Goal: Transaction & Acquisition: Download file/media

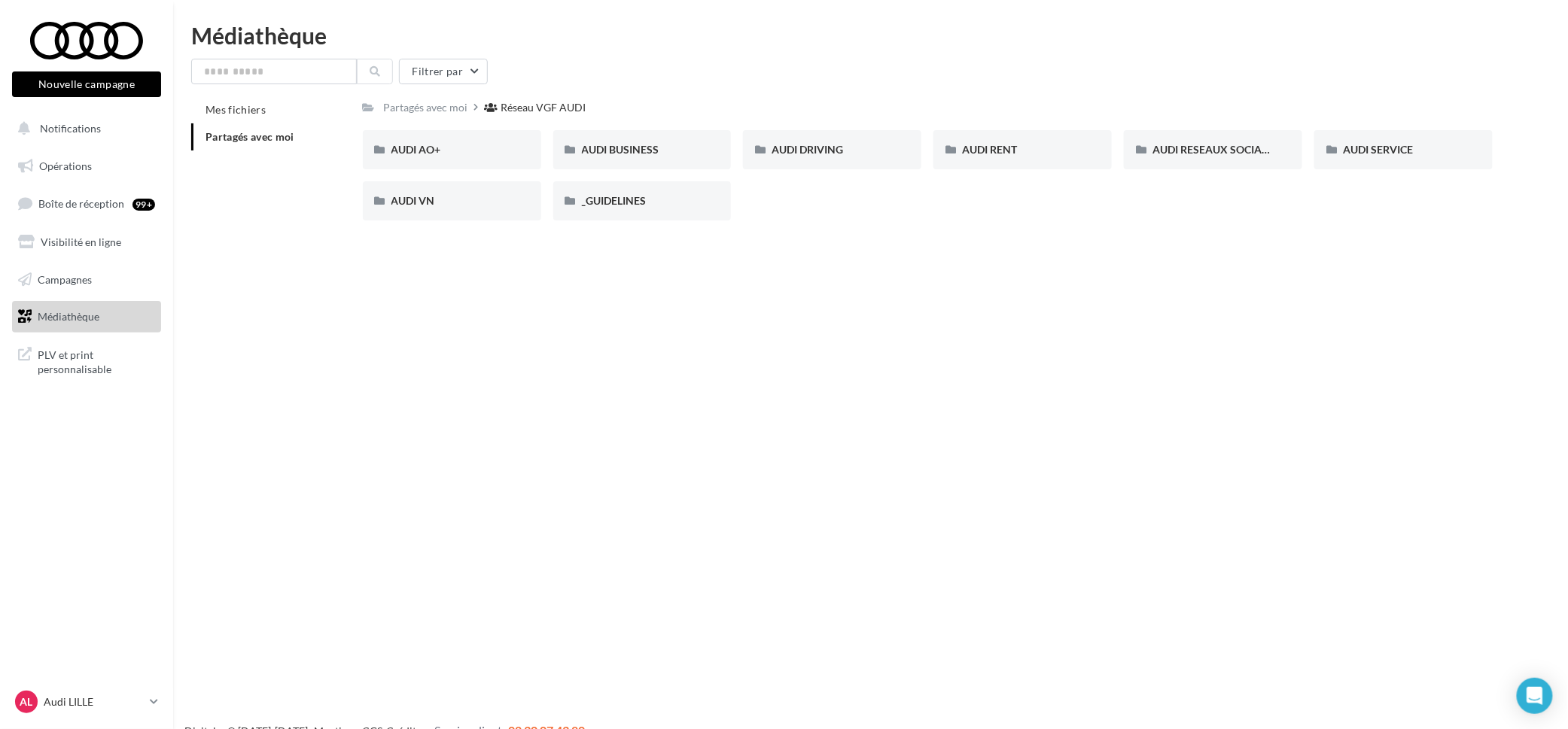
click at [286, 136] on span "Partagés avec moi" at bounding box center [250, 136] width 89 height 13
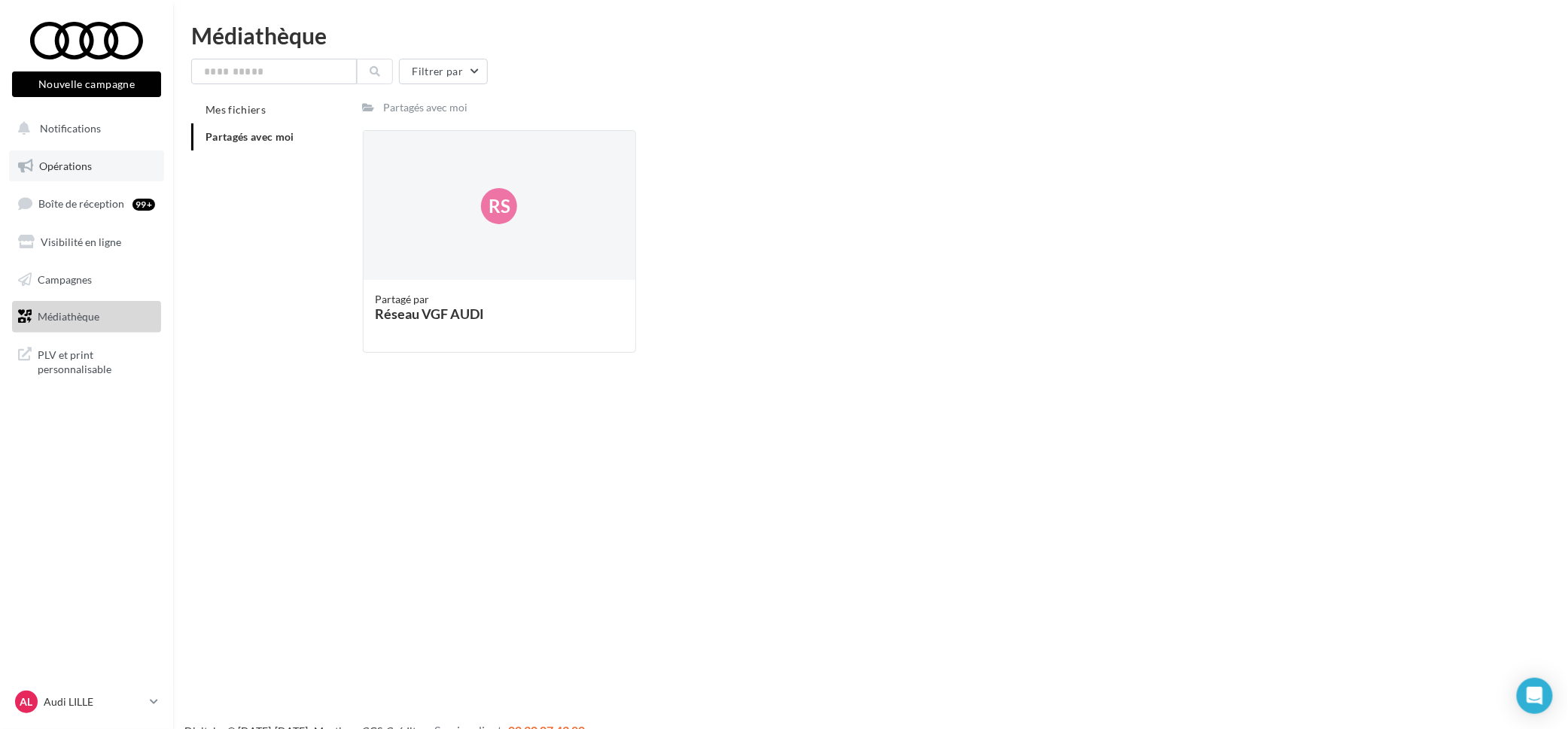
click at [88, 166] on span "Opérations" at bounding box center [65, 166] width 52 height 13
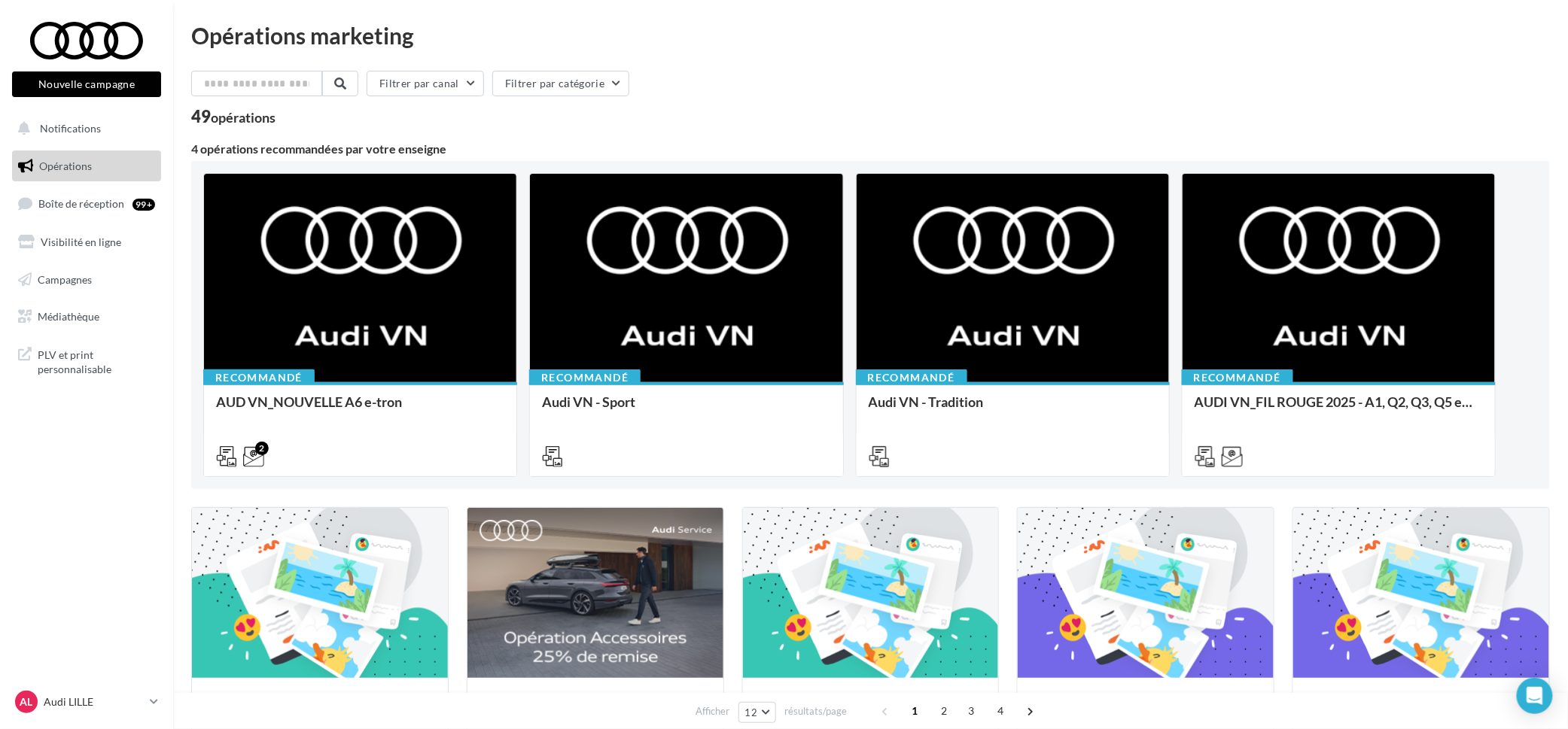
click at [72, 169] on span "Opérations" at bounding box center [65, 166] width 52 height 13
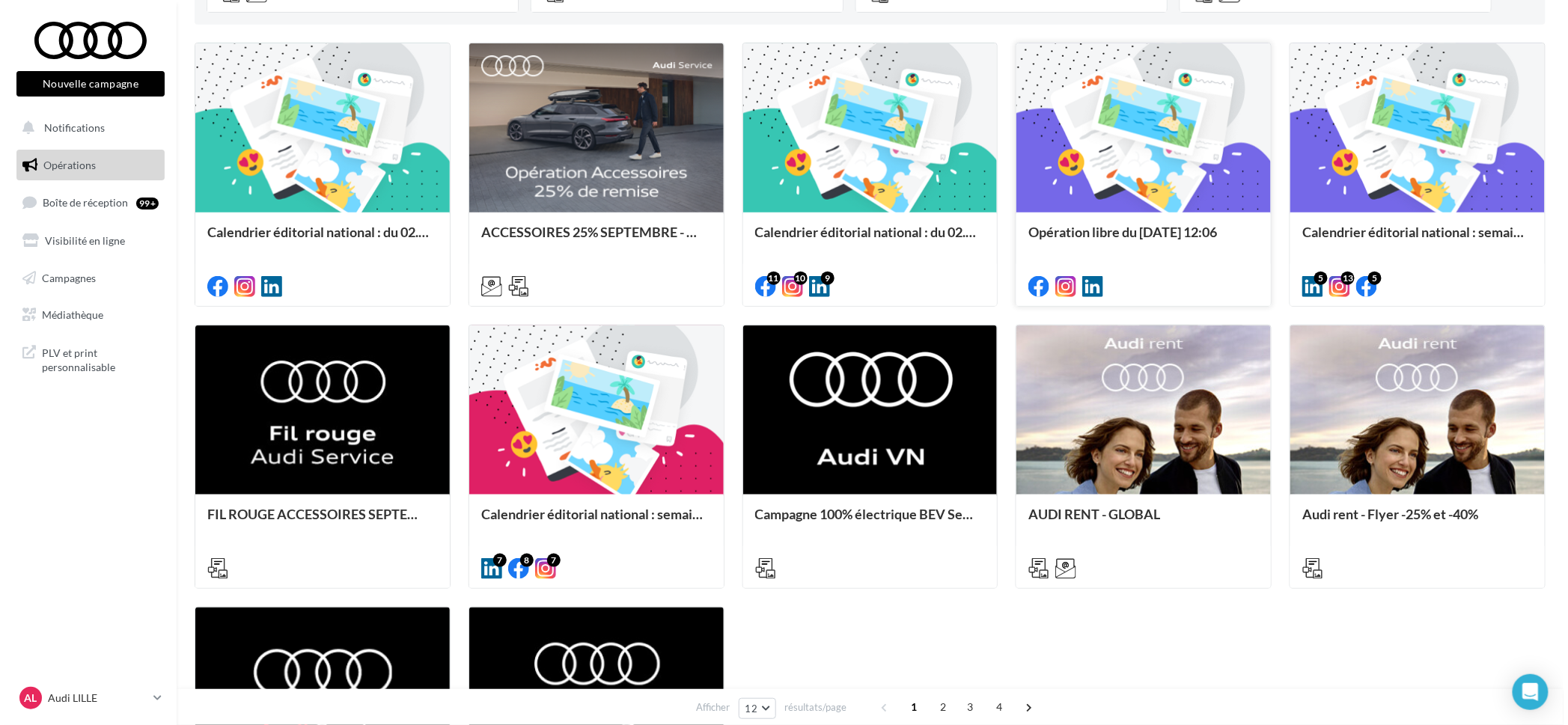
scroll to position [467, 0]
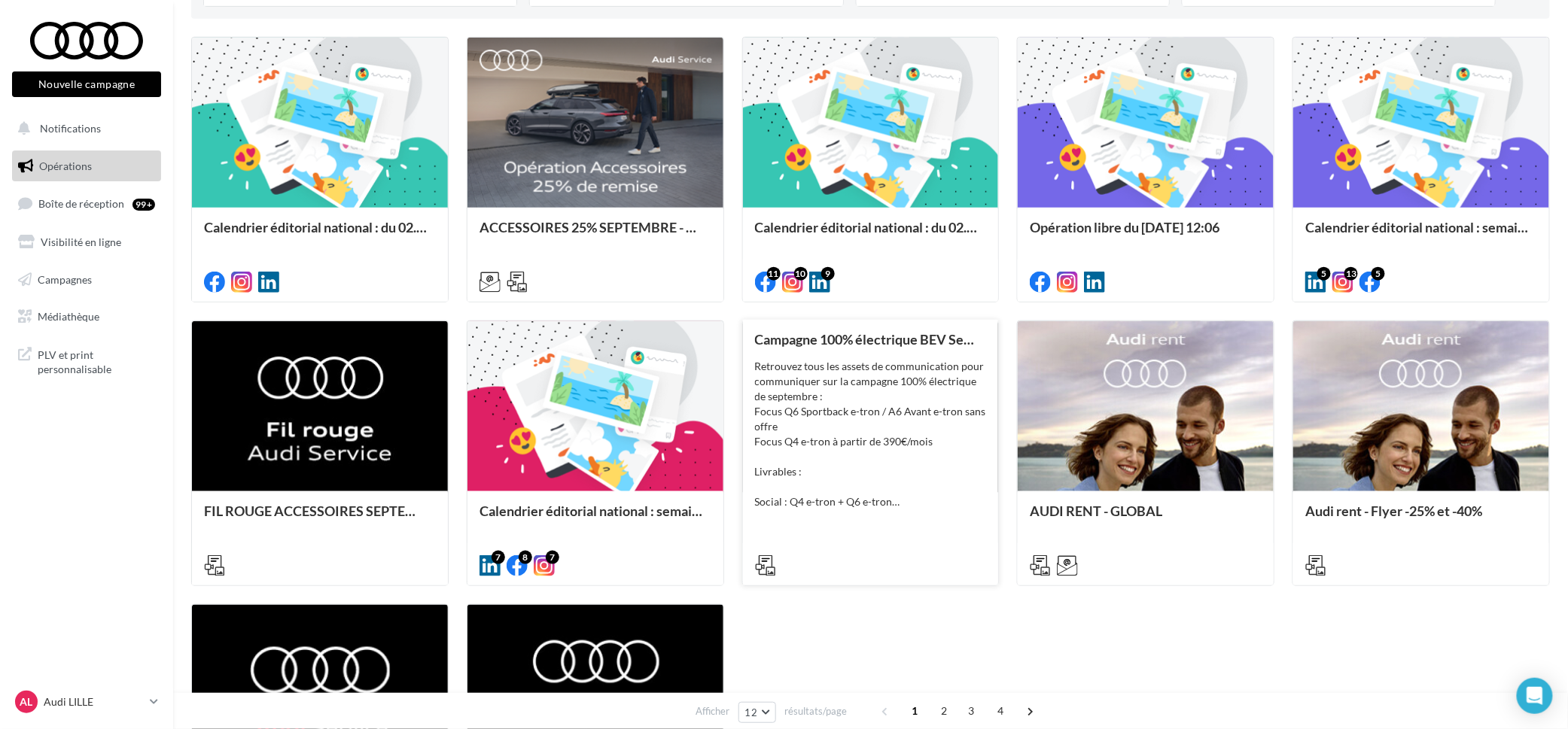
click at [896, 491] on div "Retrouvez tous les assets de communication pour communiquer sur la campagne 100…" at bounding box center [870, 434] width 231 height 151
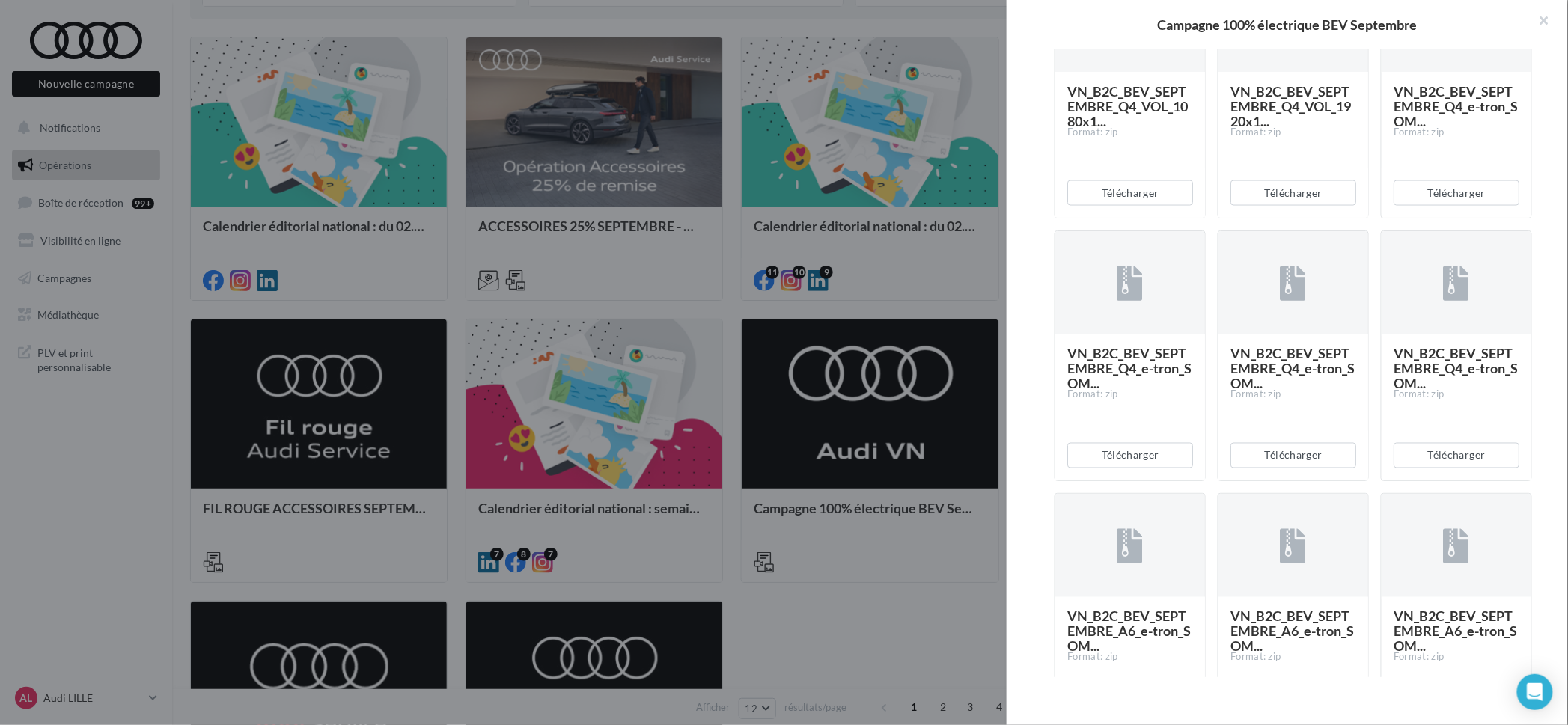
scroll to position [1028, 0]
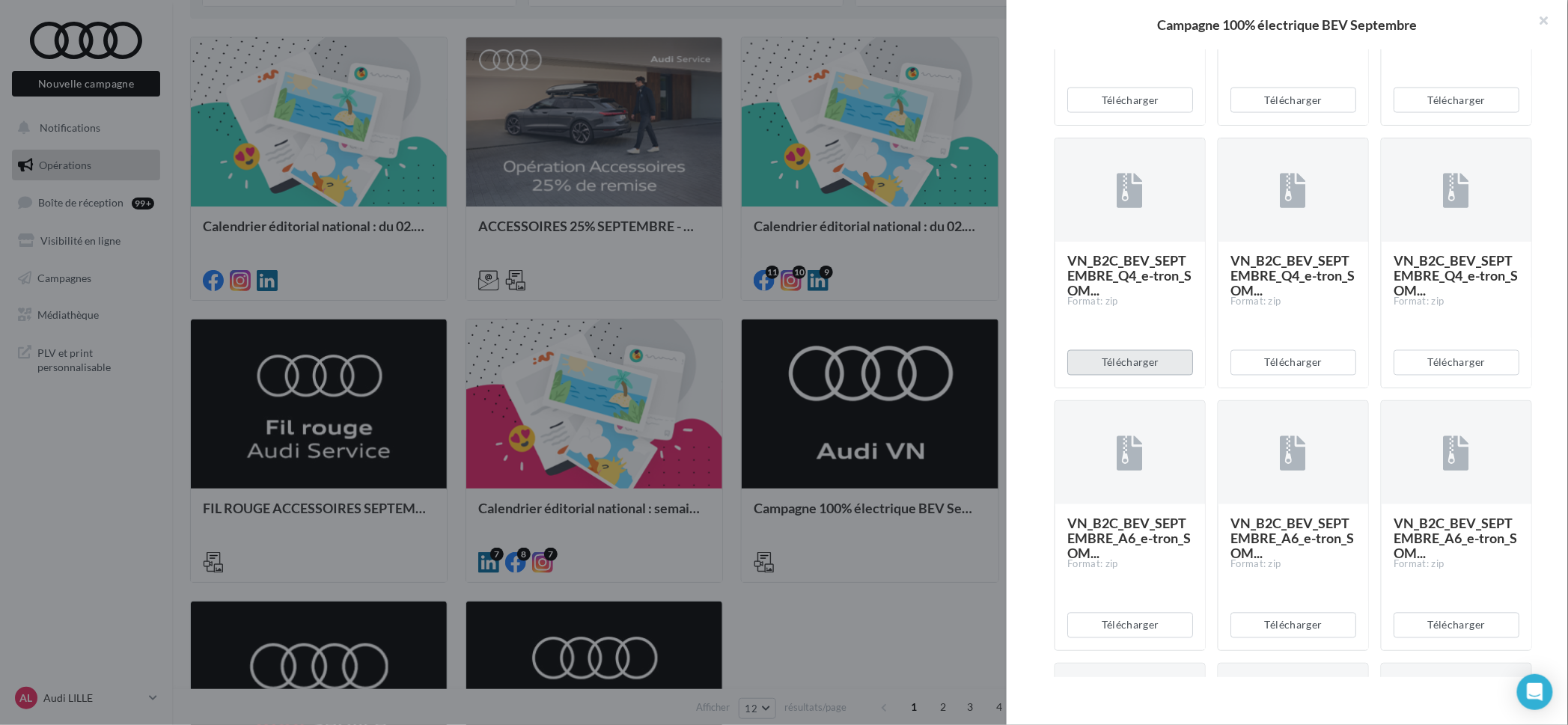
click at [1155, 376] on button "Télécharger" at bounding box center [1130, 362] width 126 height 25
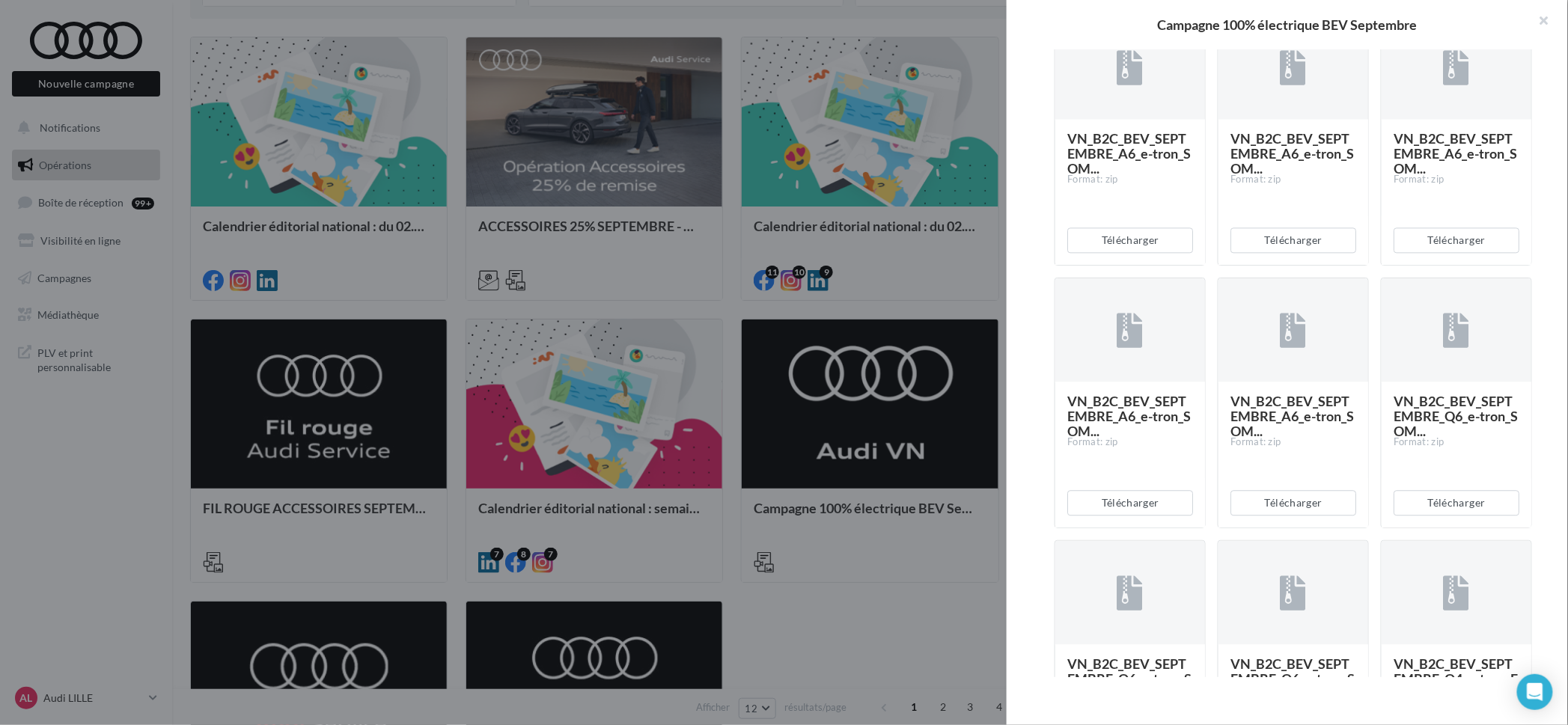
scroll to position [1590, 0]
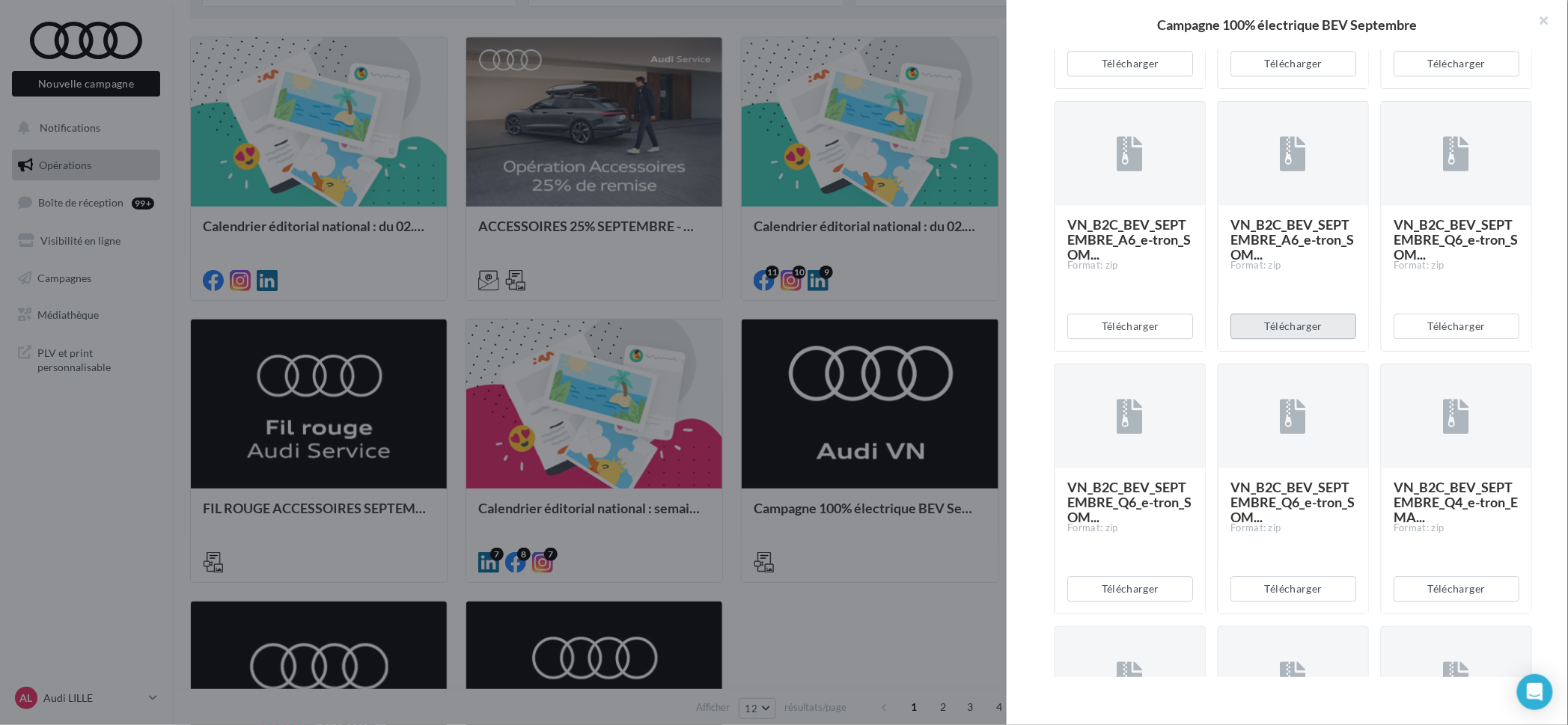
click at [1273, 339] on button "Télécharger" at bounding box center [1294, 326] width 126 height 25
